Goal: Transaction & Acquisition: Purchase product/service

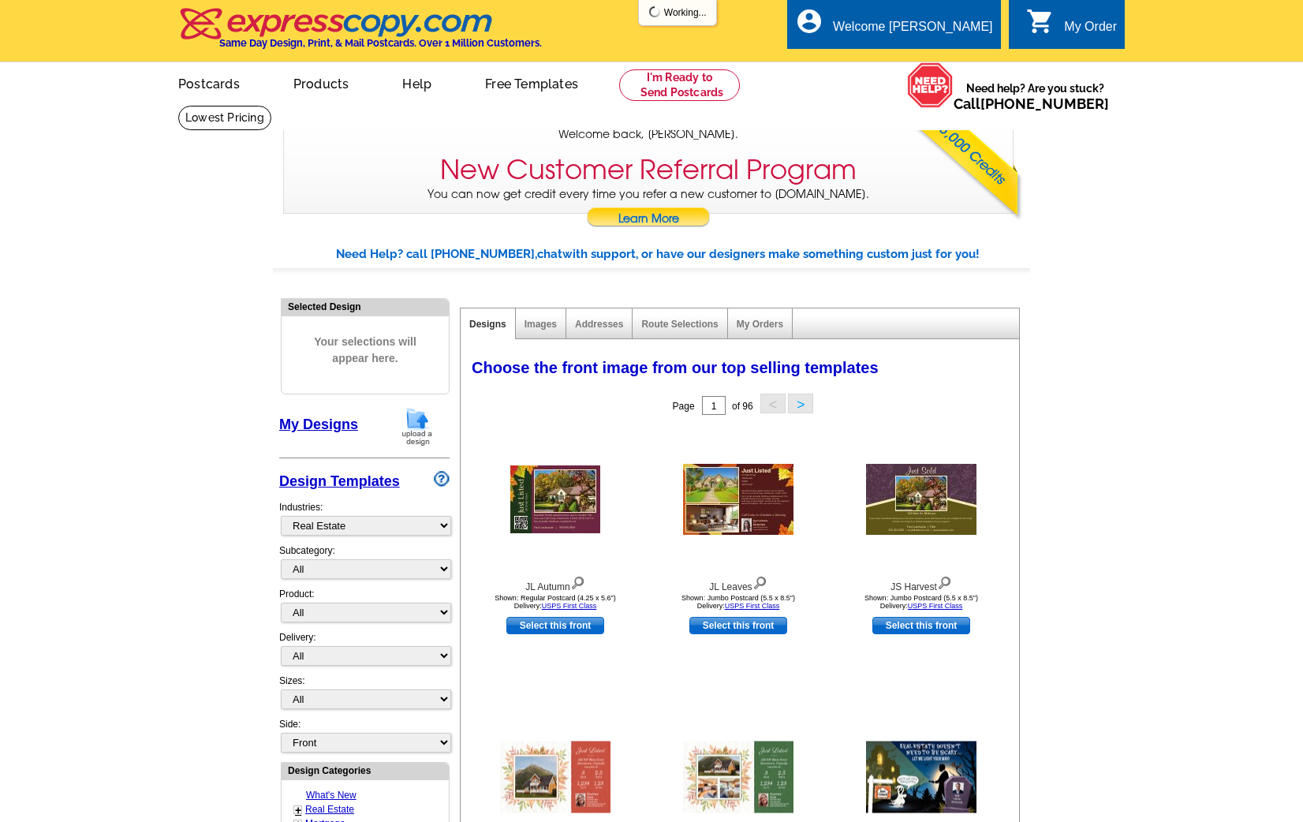
select select "785"
click at [405, 419] on img at bounding box center [417, 426] width 41 height 40
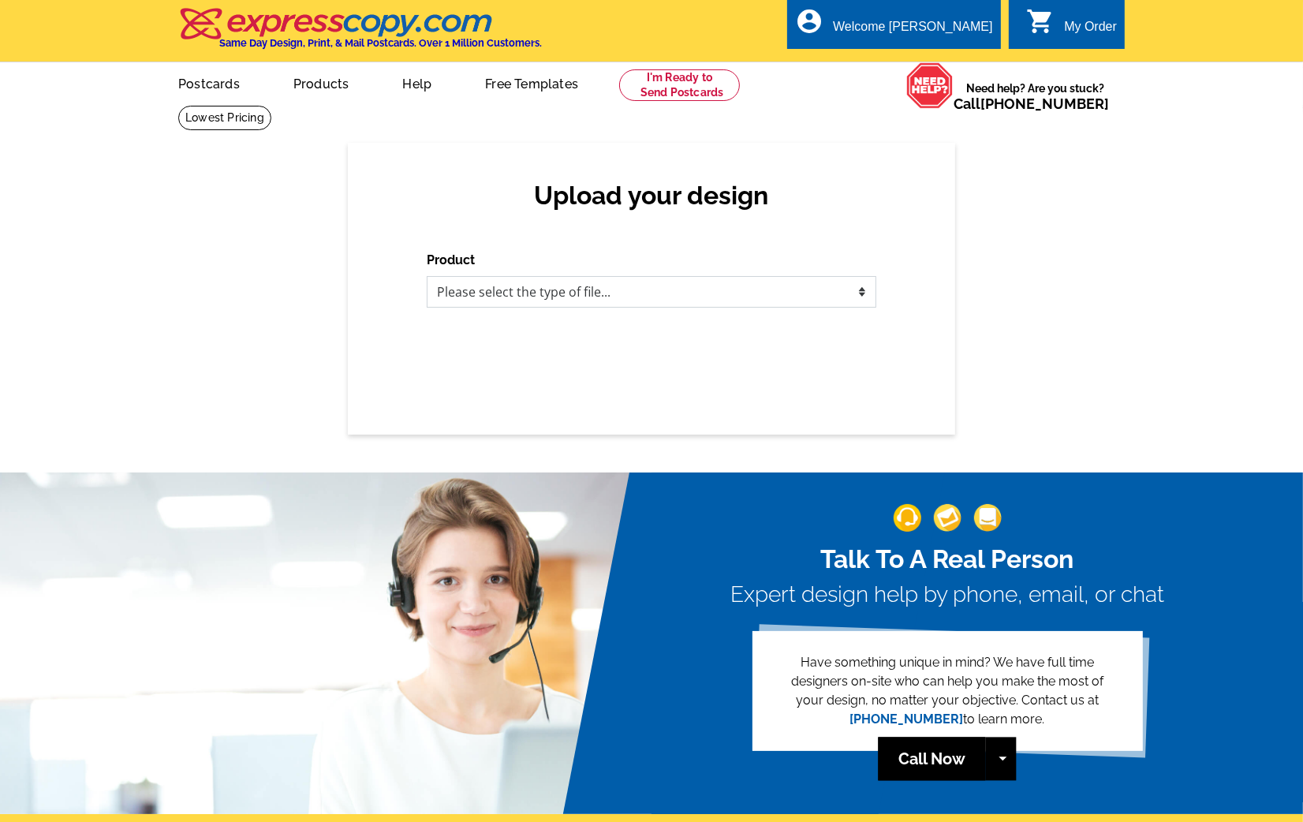
click at [531, 290] on select "Please select the type of file... Postcards Business Cards Letters and flyers G…" at bounding box center [651, 292] width 449 height 32
select select "1"
click at [427, 276] on select "Please select the type of file... Postcards Business Cards Letters and flyers G…" at bounding box center [651, 292] width 449 height 32
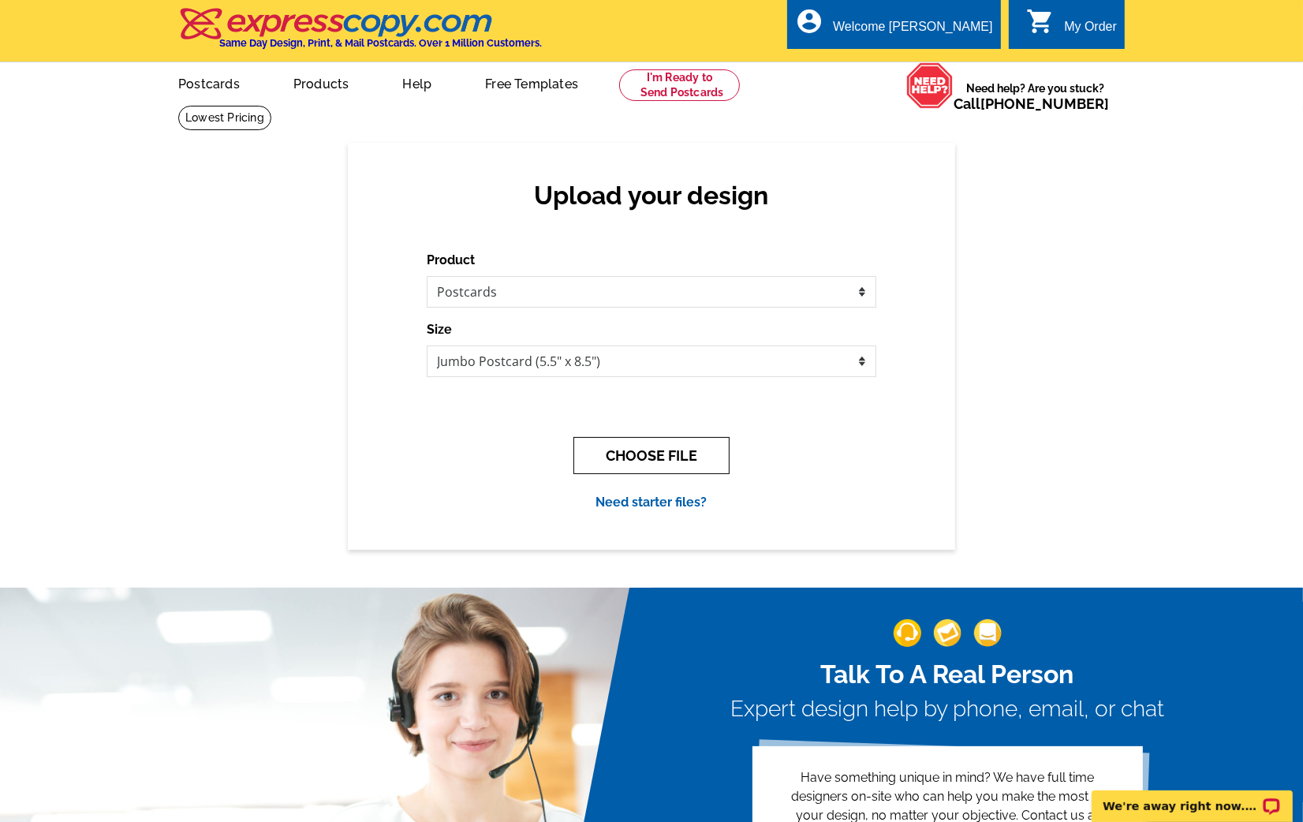
click at [597, 457] on button "CHOOSE FILE" at bounding box center [651, 455] width 156 height 37
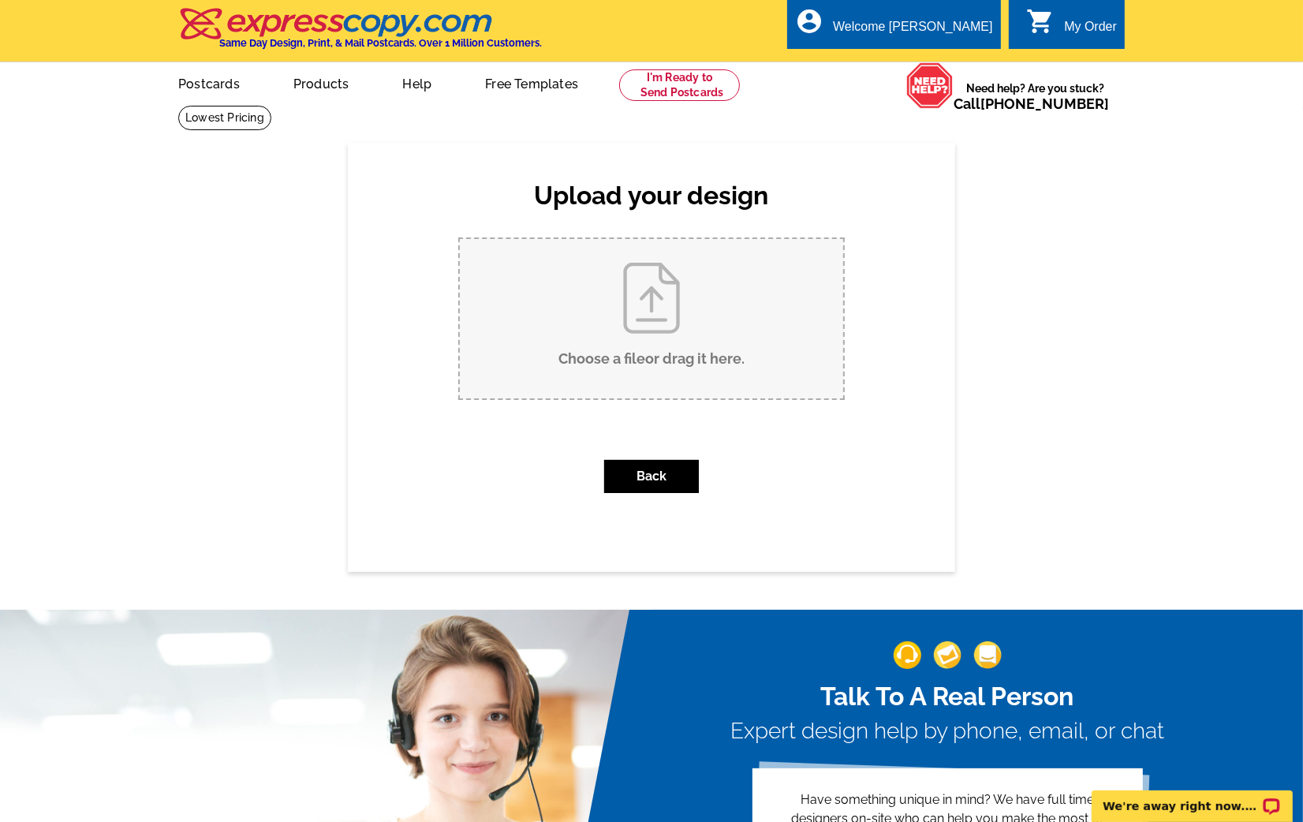
click at [595, 315] on input "Choose a file or drag it here ." at bounding box center [651, 318] width 383 height 159
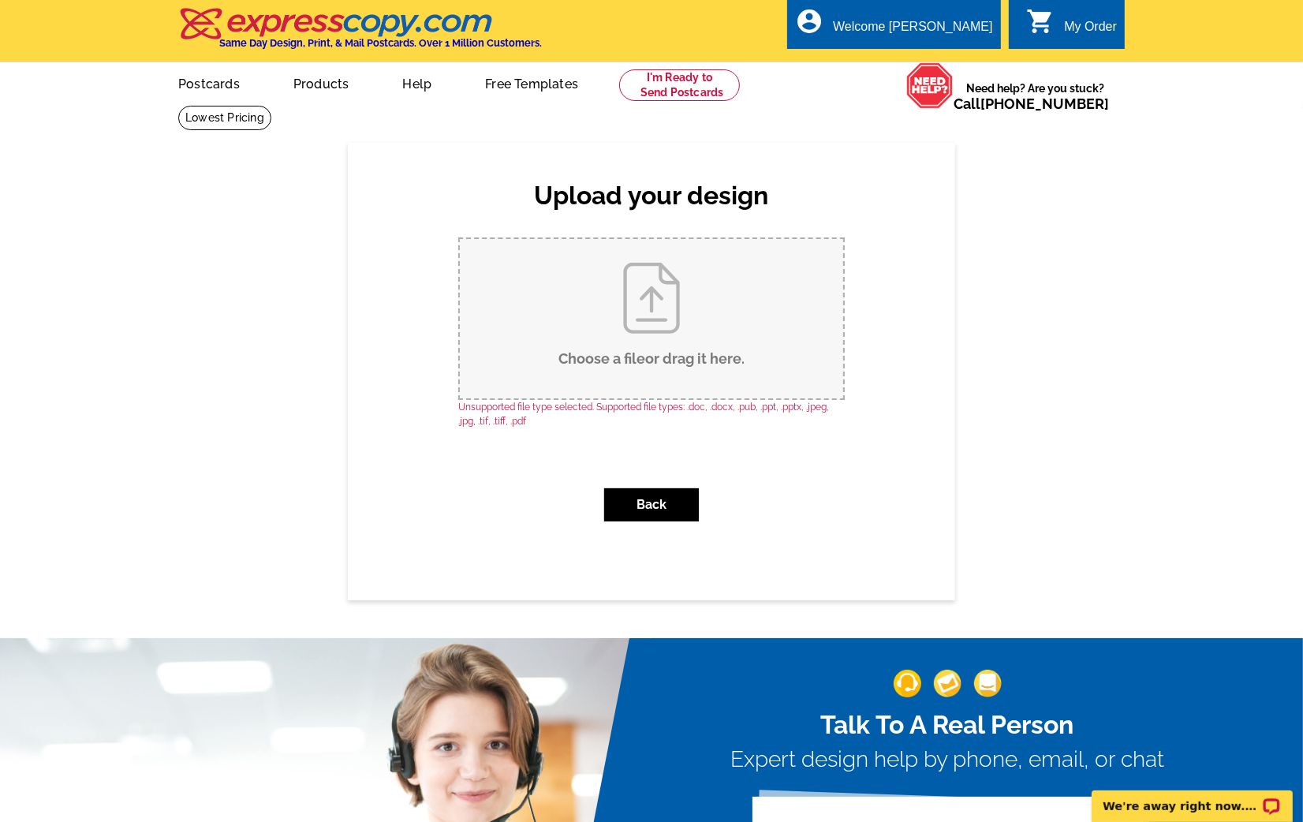
click at [676, 287] on input "Choose a file or drag it here ." at bounding box center [651, 318] width 383 height 159
type input "C:\fakepath\a-costelow_10-8-25_F.pdf"
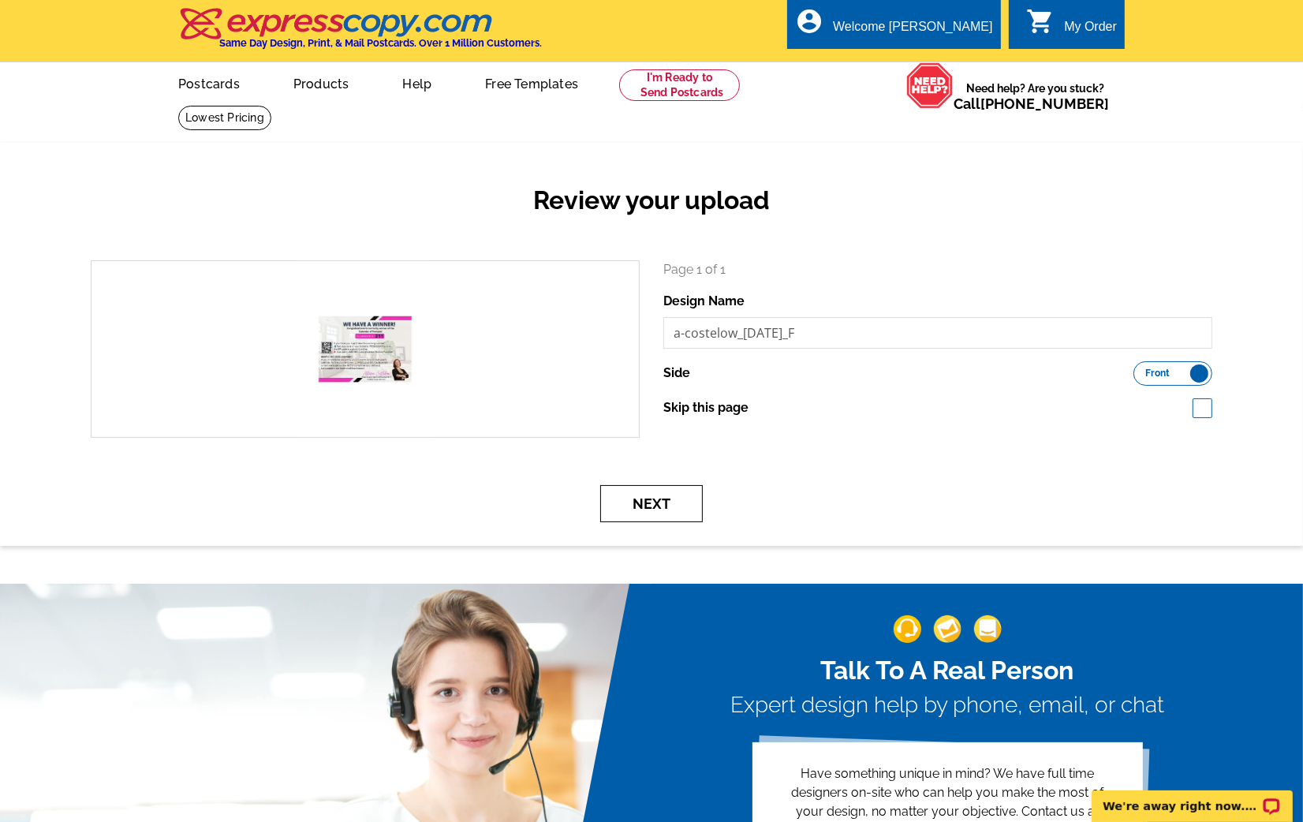
click at [677, 503] on button "Next" at bounding box center [651, 503] width 103 height 37
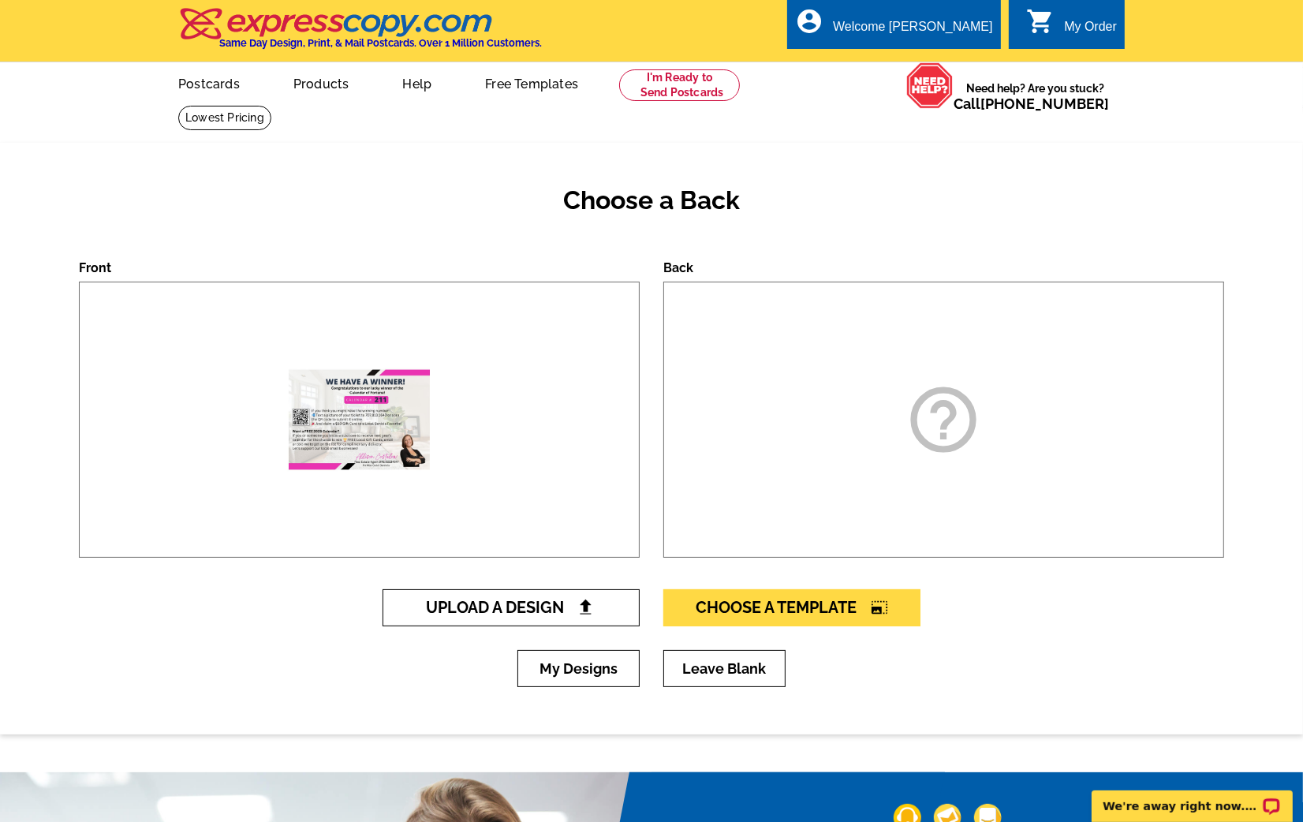
click at [580, 601] on img at bounding box center [585, 606] width 17 height 17
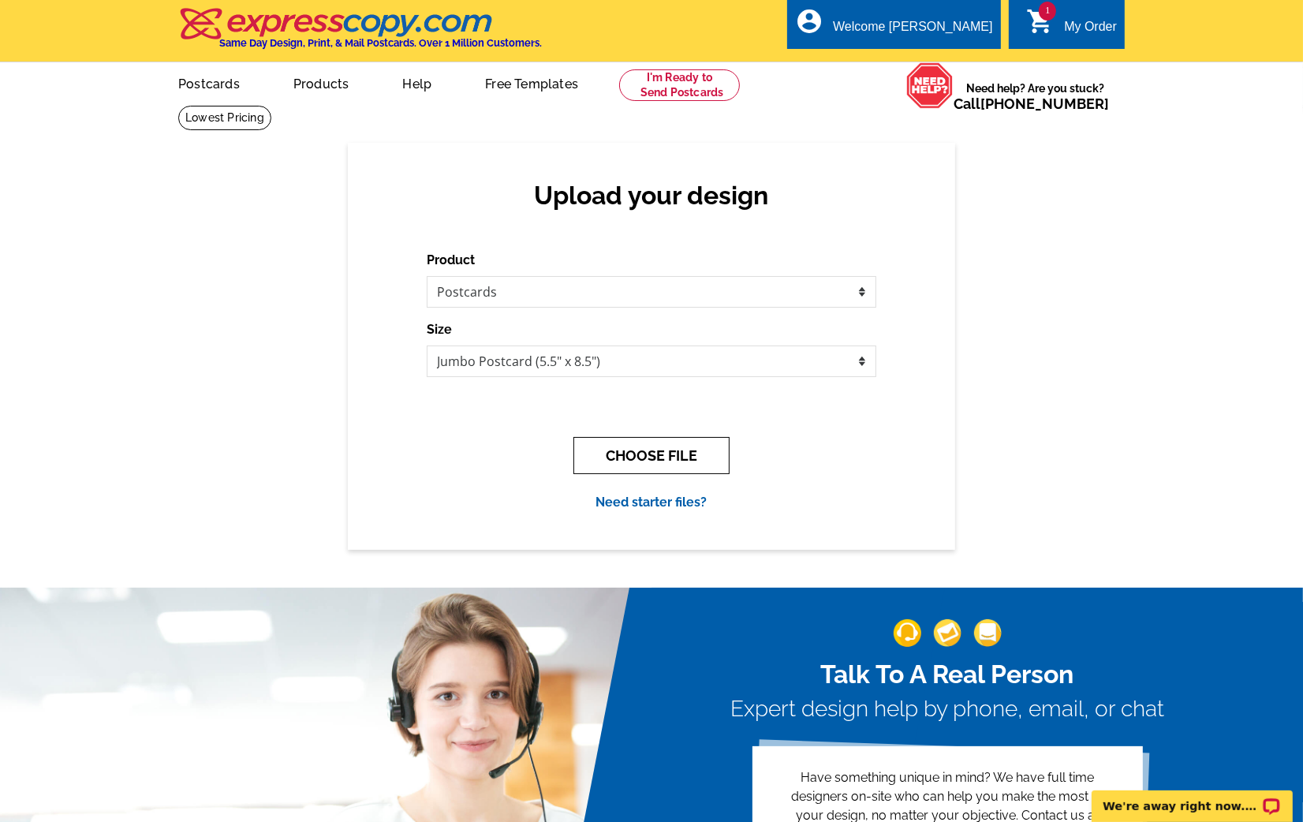
click at [623, 465] on button "CHOOSE FILE" at bounding box center [651, 455] width 156 height 37
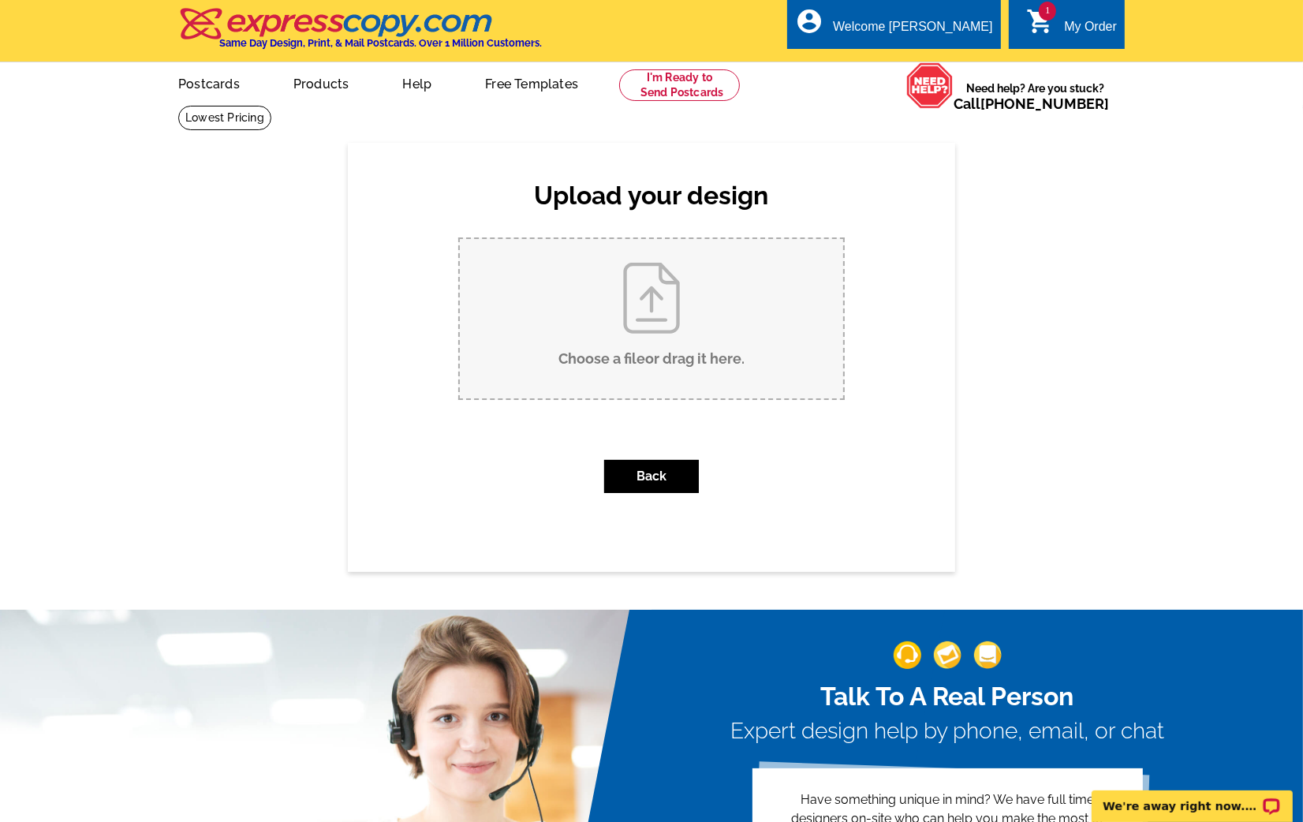
click at [614, 327] on input "Choose a file or drag it here ." at bounding box center [651, 318] width 383 height 159
type input "C:\fakepath\a-costelow_10-8-25_B.pdf"
